Goal: Navigation & Orientation: Find specific page/section

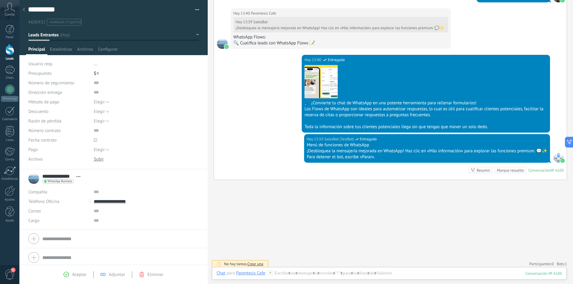
scroll to position [232, 0]
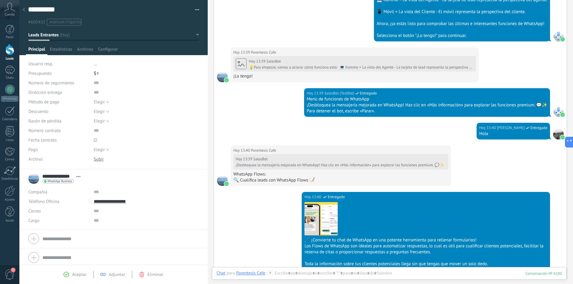
click at [14, 30] on div at bounding box center [9, 29] width 9 height 9
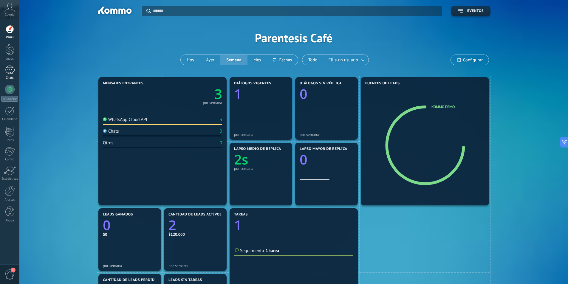
click at [15, 70] on link "1 Chats" at bounding box center [9, 73] width 19 height 14
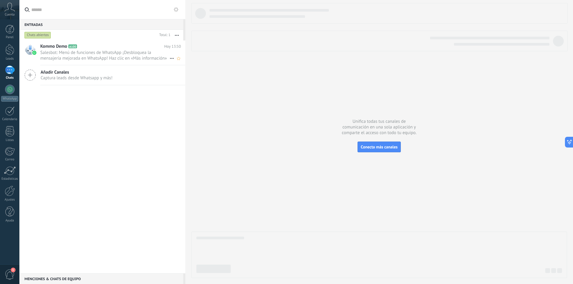
click at [162, 51] on span "Salesbot: Menú de funciones de WhatsApp ¡Desbloquea la mensajería mejorada en W…" at bounding box center [104, 55] width 129 height 11
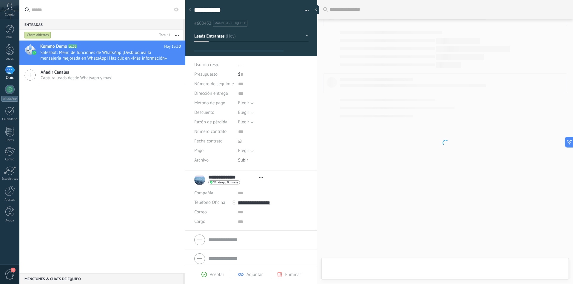
type textarea "**********"
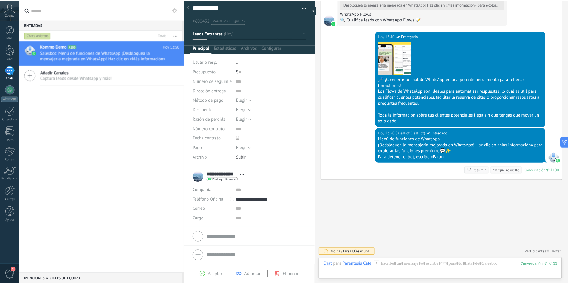
scroll to position [4, 0]
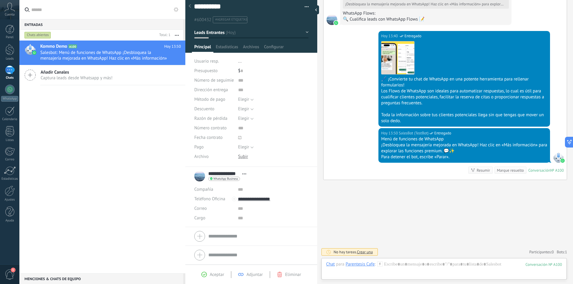
click at [285, 273] on span "Eliminar" at bounding box center [293, 275] width 16 height 6
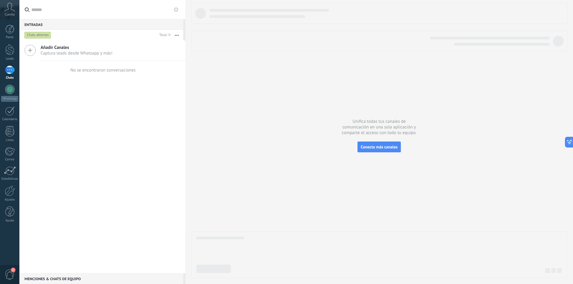
click at [76, 127] on div "Añadir Canales Captura leads desde Whatsapp y más! No se encontraron conversaci…" at bounding box center [102, 157] width 166 height 233
click at [10, 92] on div at bounding box center [10, 90] width 10 height 10
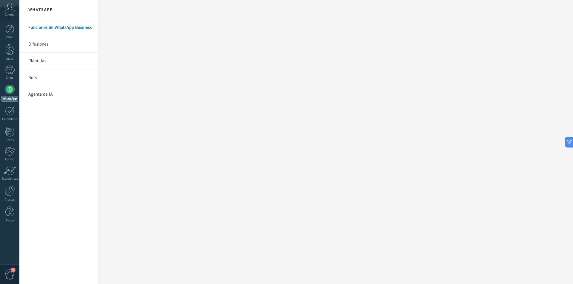
click at [7, 9] on icon at bounding box center [9, 7] width 10 height 9
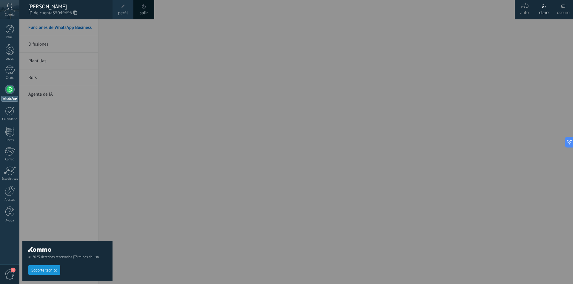
click at [550, 45] on div at bounding box center [305, 142] width 573 height 284
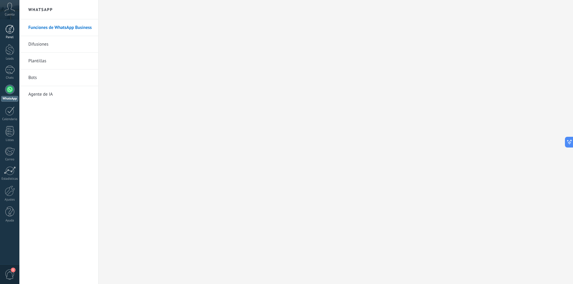
click at [11, 35] on link "Panel" at bounding box center [9, 32] width 19 height 15
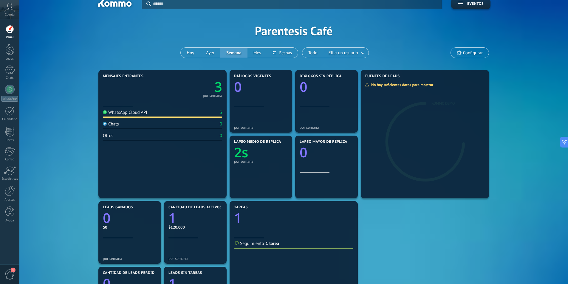
scroll to position [138, 0]
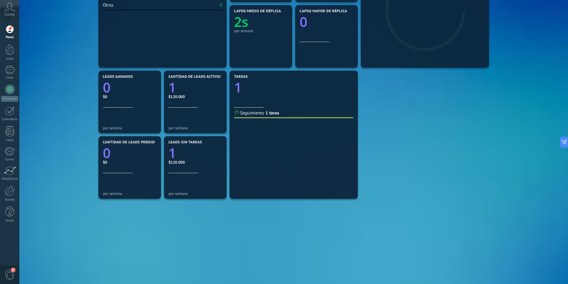
click at [71, 206] on div "Mensajes entrantes 3 por semana WhatsApp Cloud API 3 Chats 0 Otros 0 Diálogos v…" at bounding box center [293, 102] width 531 height 328
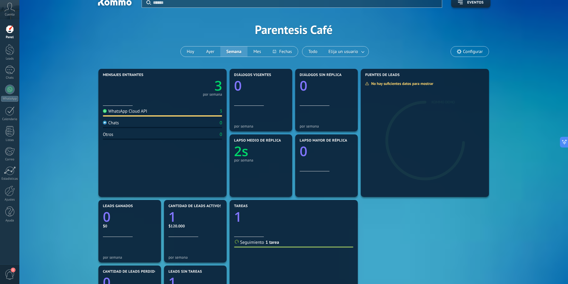
scroll to position [0, 0]
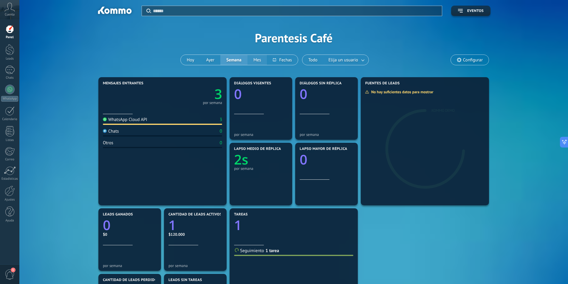
click at [263, 57] on button "Mes" at bounding box center [258, 60] width 20 height 10
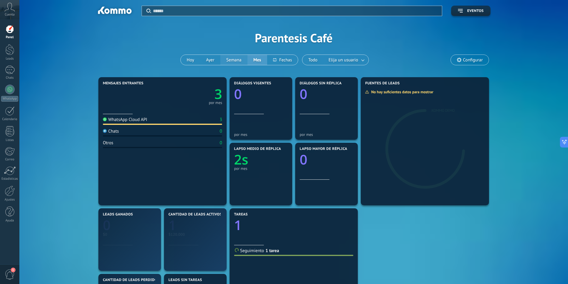
click at [241, 59] on button "Semana" at bounding box center [233, 60] width 27 height 10
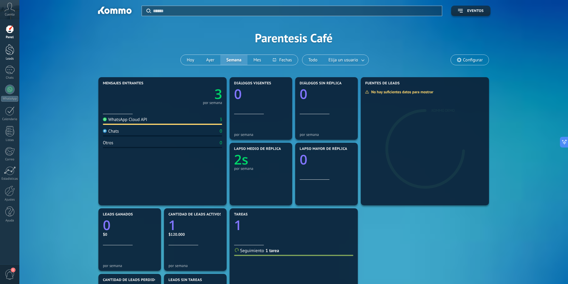
click at [8, 51] on div at bounding box center [9, 49] width 9 height 11
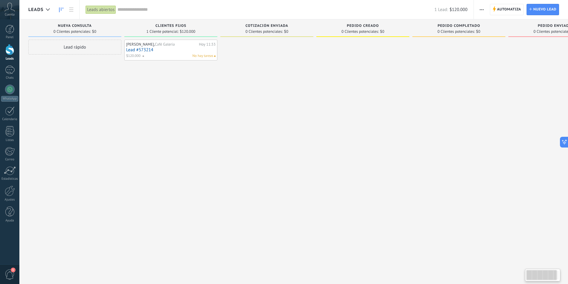
click at [161, 81] on div "[PERSON_NAME], Café Galeria [DATE] 11:33 Lead #573214 $120.000 No hay tareas" at bounding box center [170, 143] width 93 height 206
